Goal: Book appointment/travel/reservation

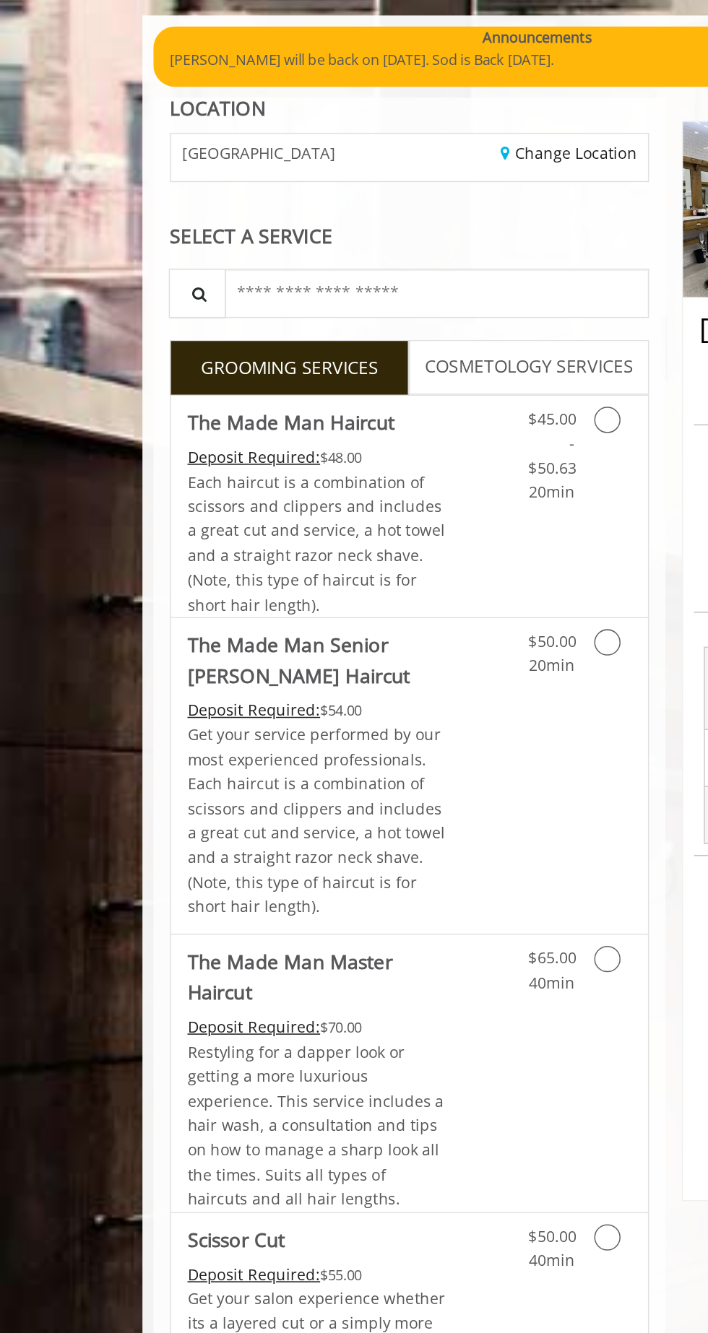
click at [405, 371] on icon "Grooming services" at bounding box center [399, 370] width 17 height 17
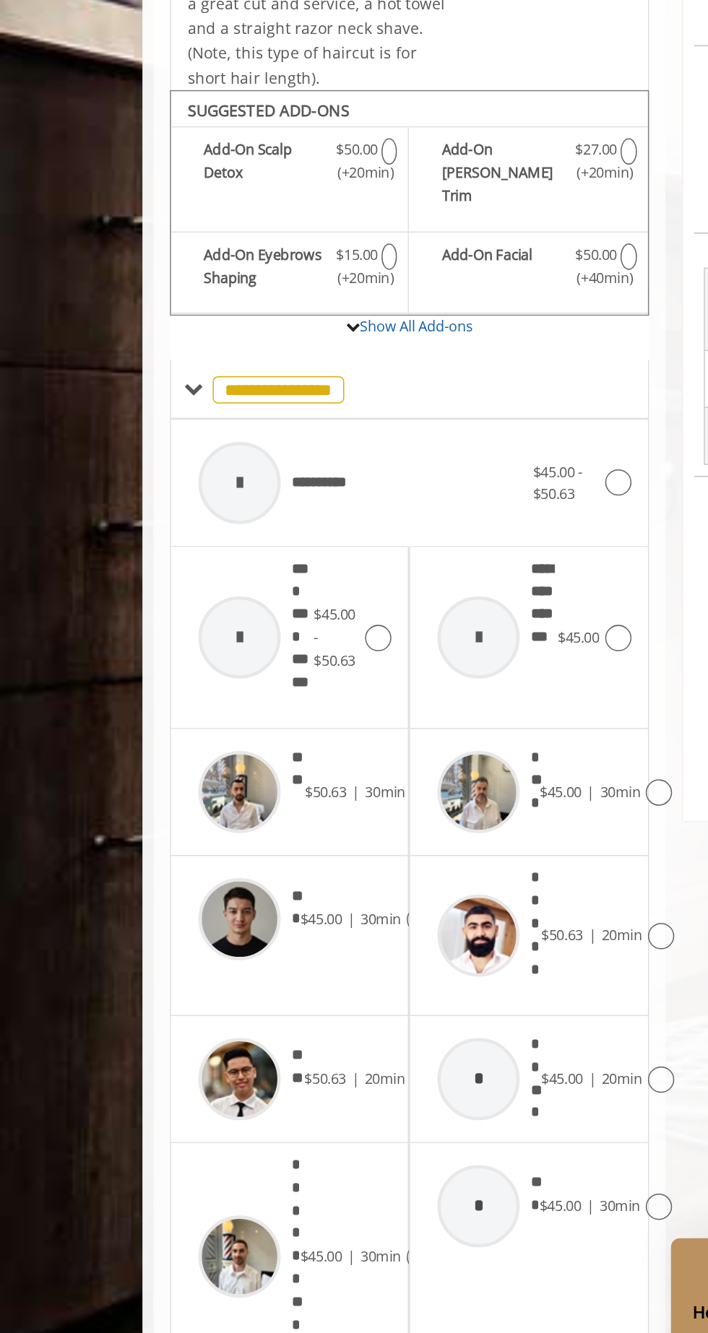
click at [199, 943] on span "$45.00" at bounding box center [211, 949] width 27 height 13
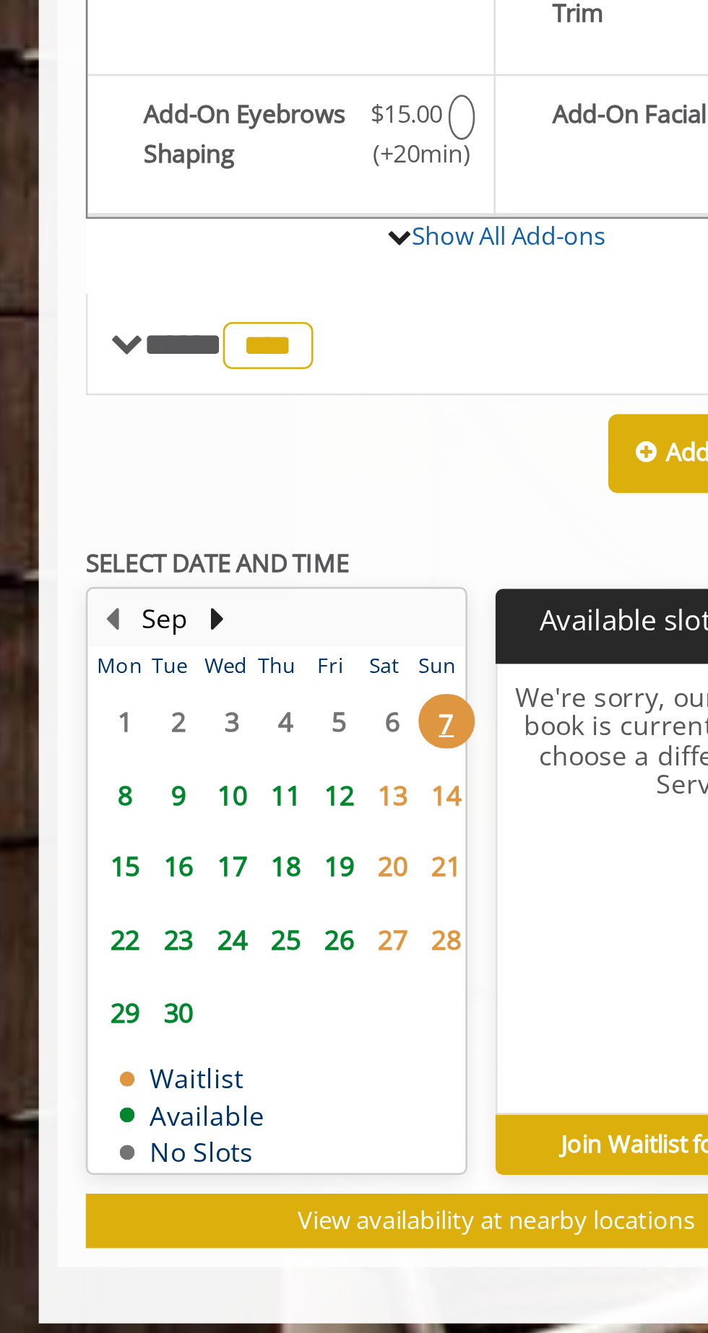
click at [148, 763] on span "9" at bounding box center [148, 773] width 22 height 21
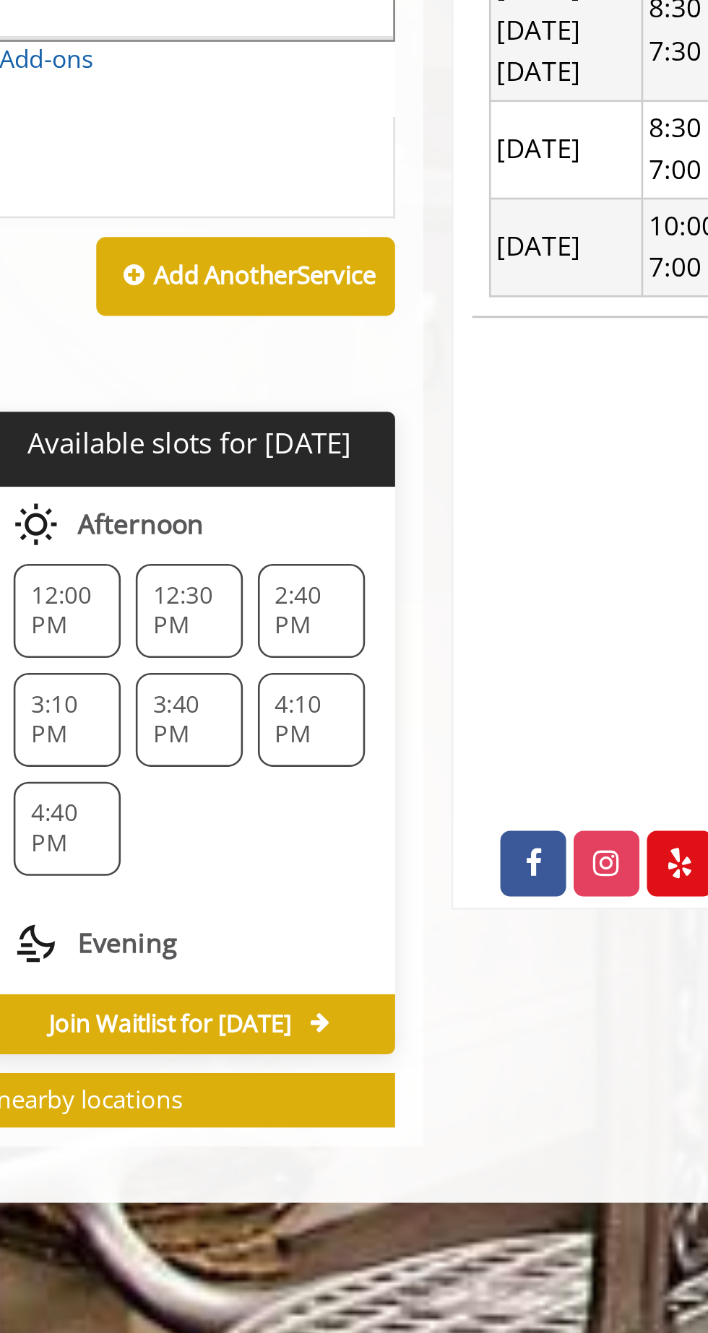
scroll to position [277, 0]
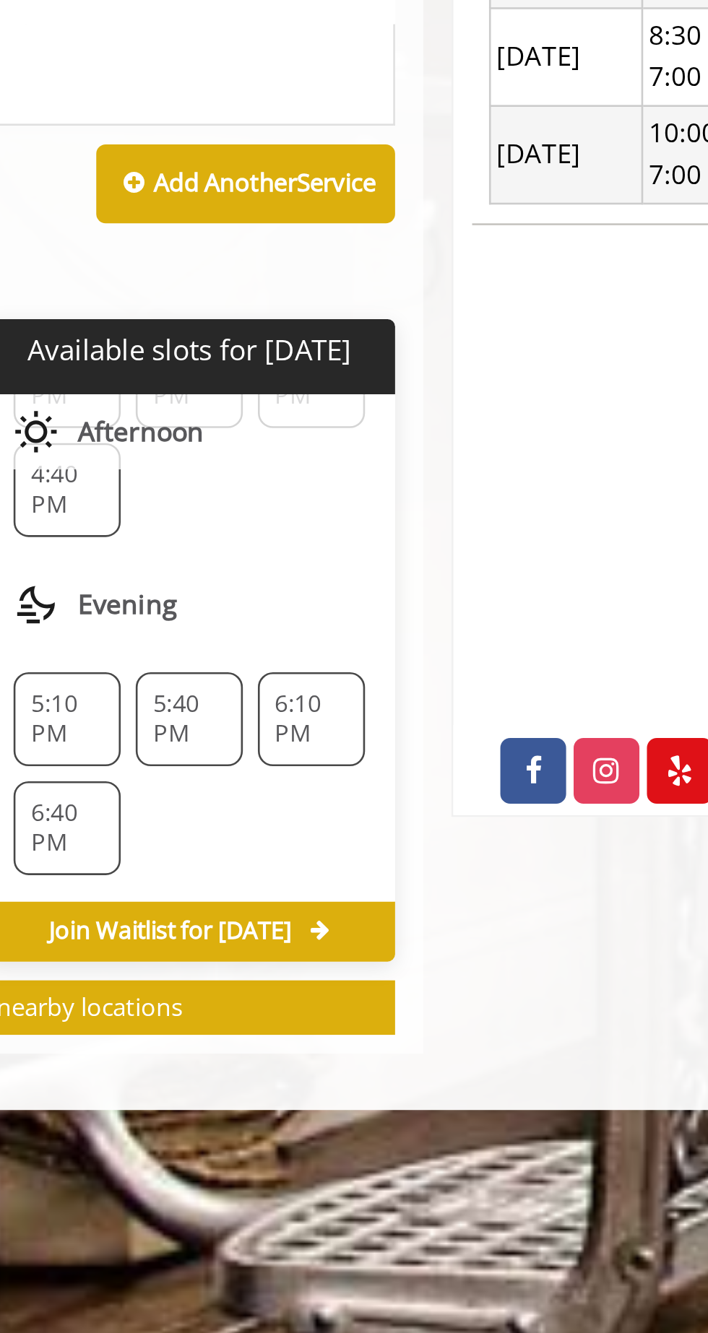
click at [397, 838] on span "6:10 PM" at bounding box center [395, 847] width 28 height 23
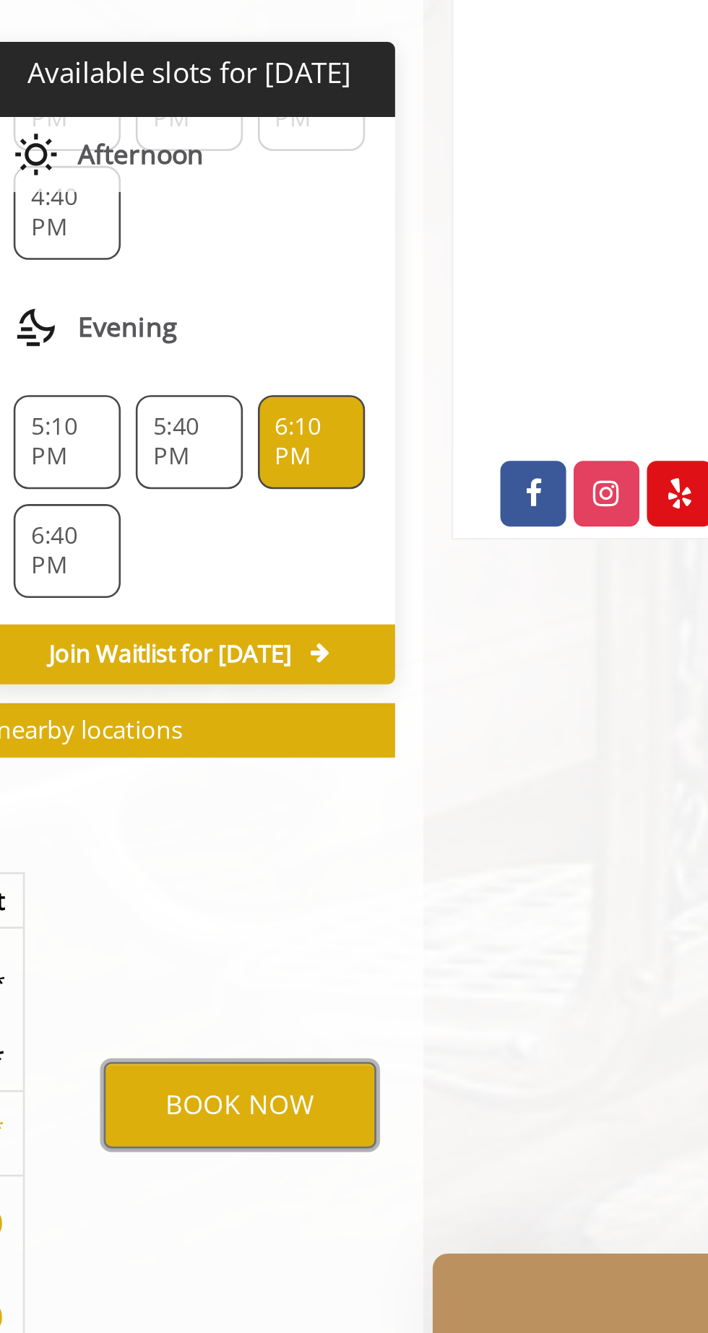
click at [381, 1102] on button "BOOK NOW" at bounding box center [368, 1102] width 104 height 33
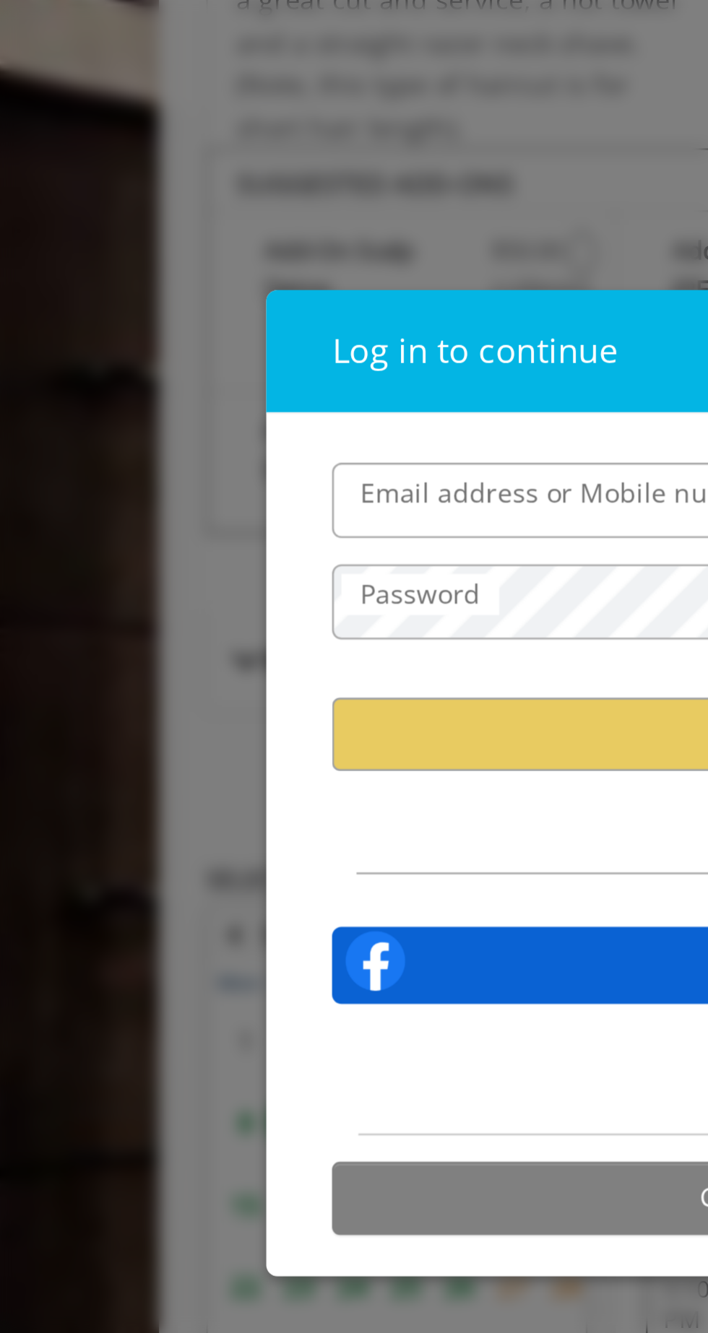
type input "**********"
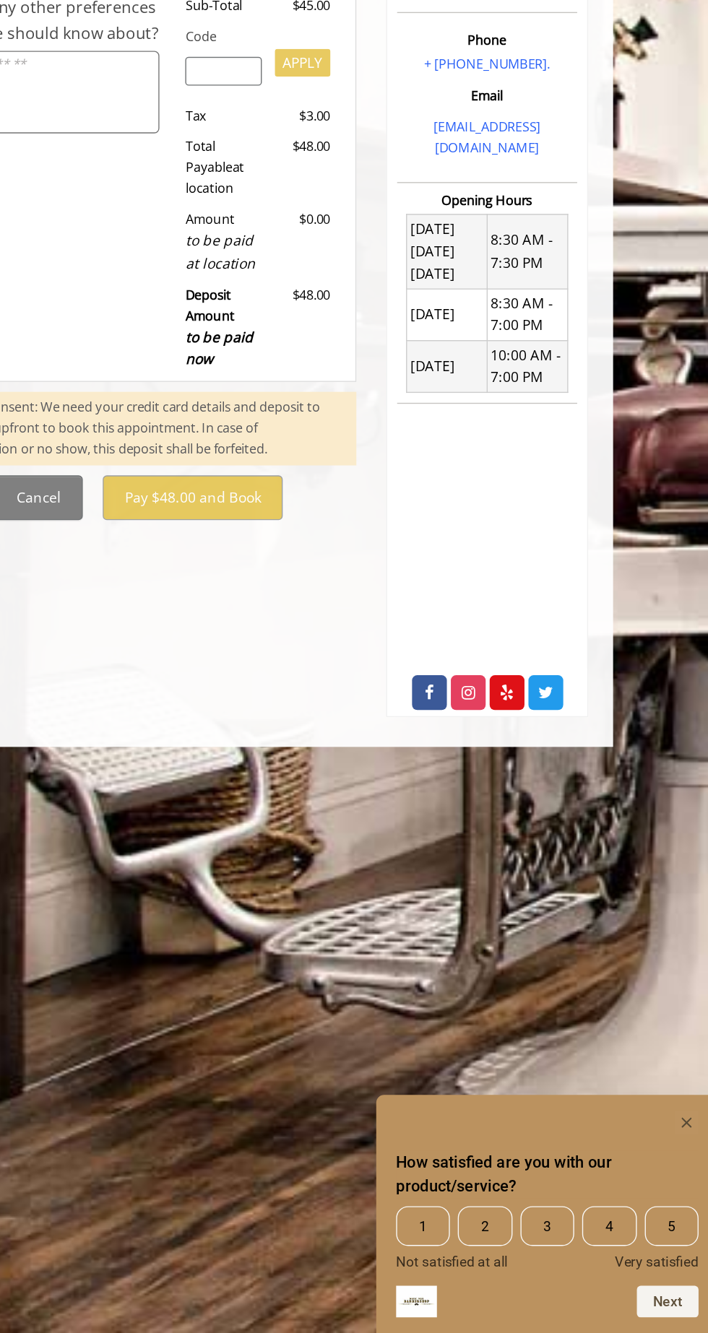
scroll to position [0, 0]
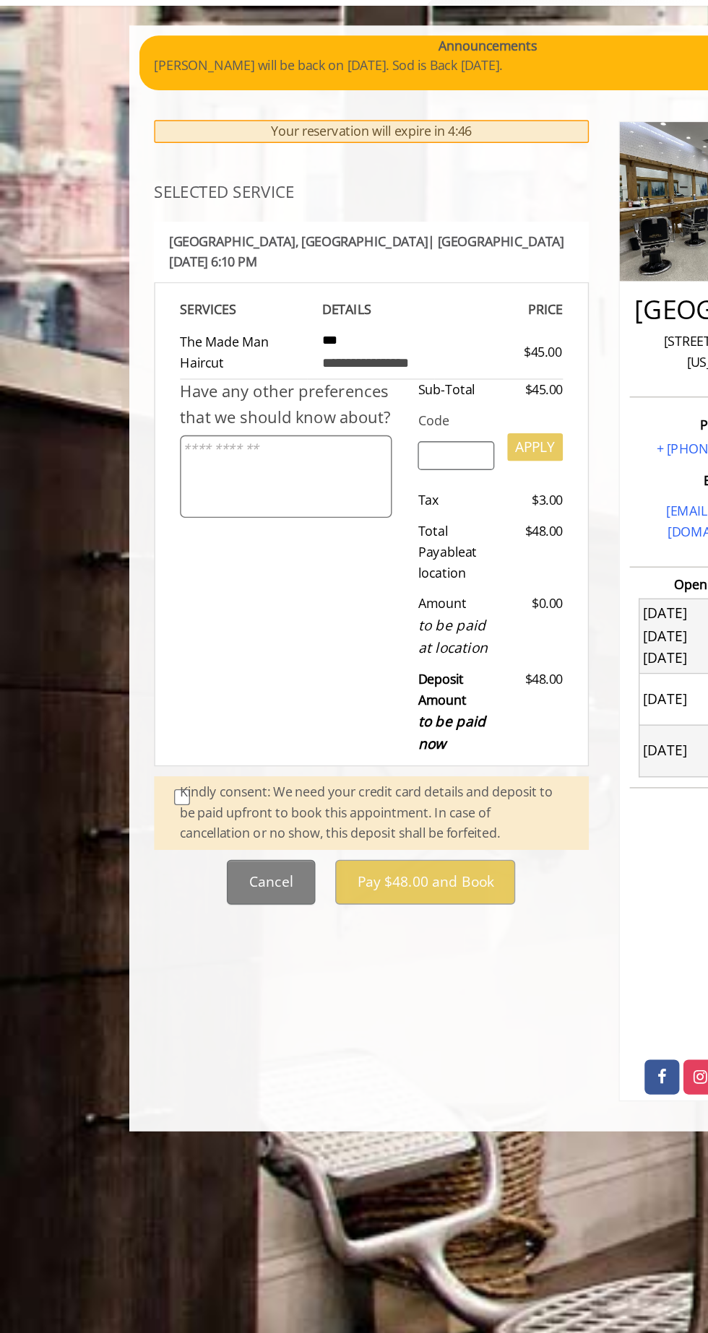
click at [269, 655] on div "Kindly consent: We need your credit card details and deposit to be paid upfront…" at bounding box center [272, 675] width 282 height 45
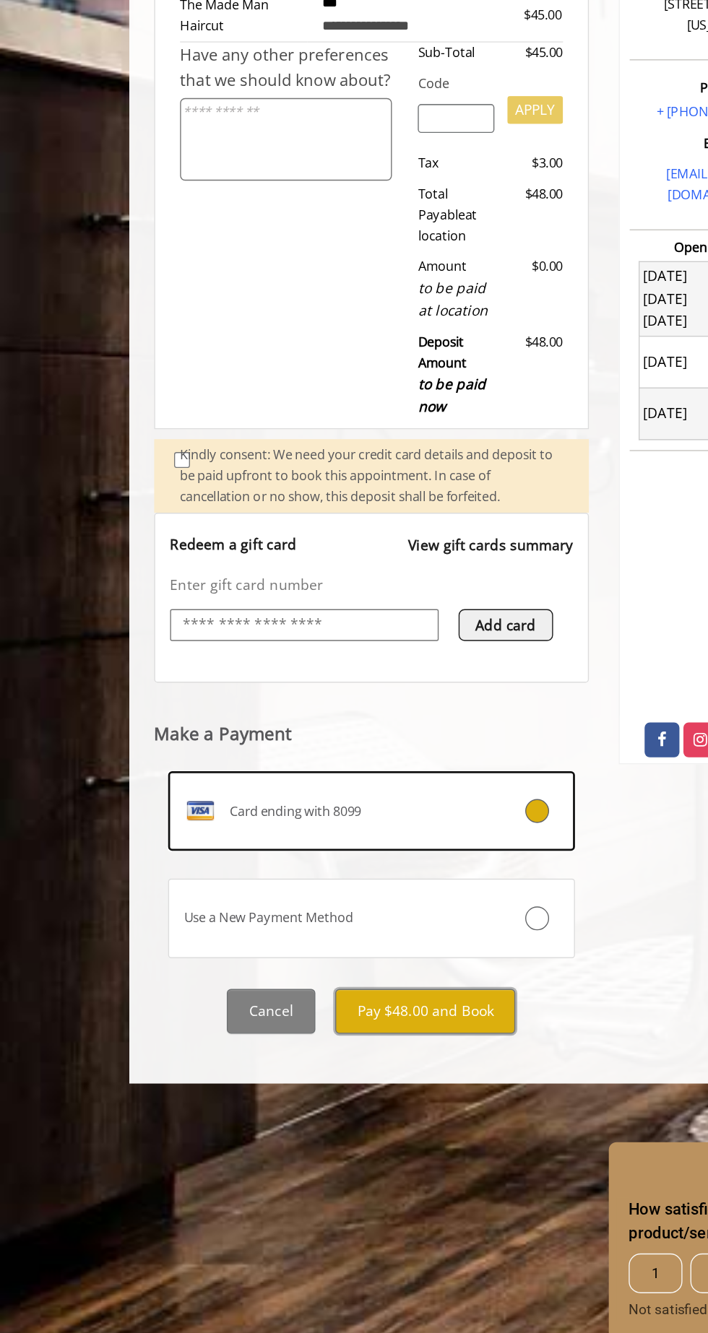
click at [319, 1049] on button "Pay $48.00 and Book" at bounding box center [308, 1065] width 131 height 33
